Goal: Check status: Check status

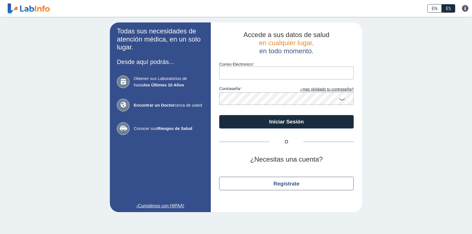
click at [245, 76] on input "Correo Electronico" at bounding box center [286, 72] width 135 height 13
type input "[EMAIL_ADDRESS][DOMAIN_NAME]"
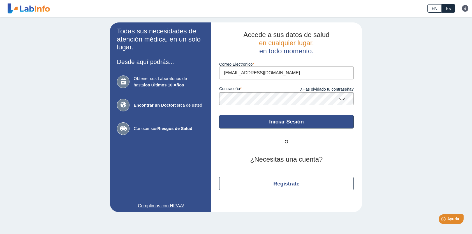
click at [265, 119] on button "Iniciar Sesión" at bounding box center [286, 121] width 135 height 13
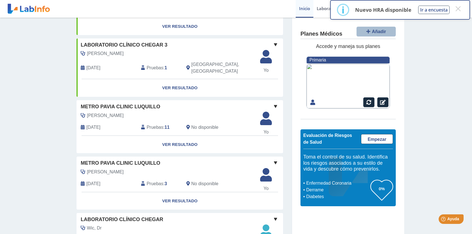
scroll to position [112, 0]
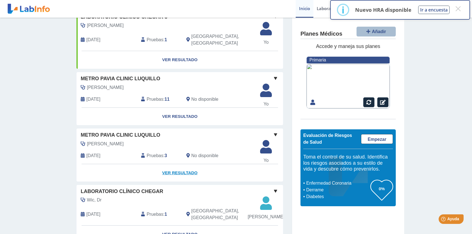
click at [185, 164] on link "Ver Resultado" at bounding box center [180, 173] width 207 height 18
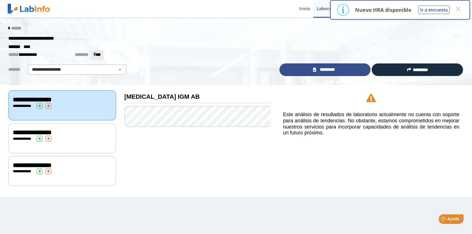
click at [325, 69] on span "*********" at bounding box center [327, 69] width 19 height 6
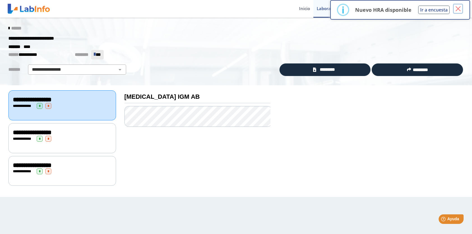
click at [459, 7] on button "×" at bounding box center [458, 9] width 10 height 10
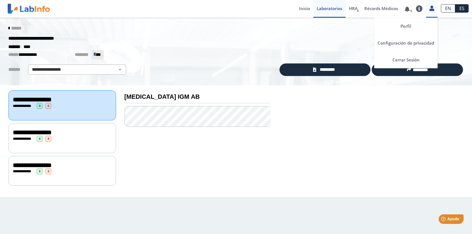
click at [435, 10] on link at bounding box center [431, 7] width 11 height 7
click at [402, 61] on link "Cerrar Sesión" at bounding box center [405, 59] width 63 height 17
